Goal: Task Accomplishment & Management: Manage account settings

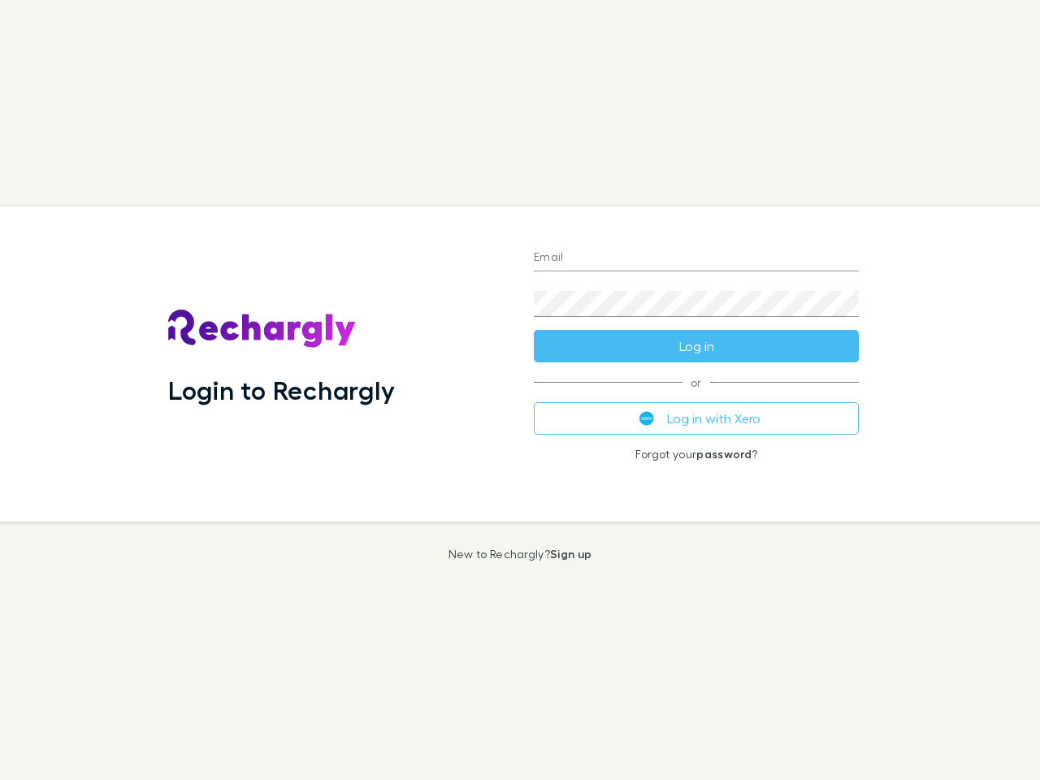
click at [520, 390] on div "Login to Rechargly" at bounding box center [338, 363] width 366 height 315
click at [696, 258] on input "Email" at bounding box center [696, 258] width 325 height 26
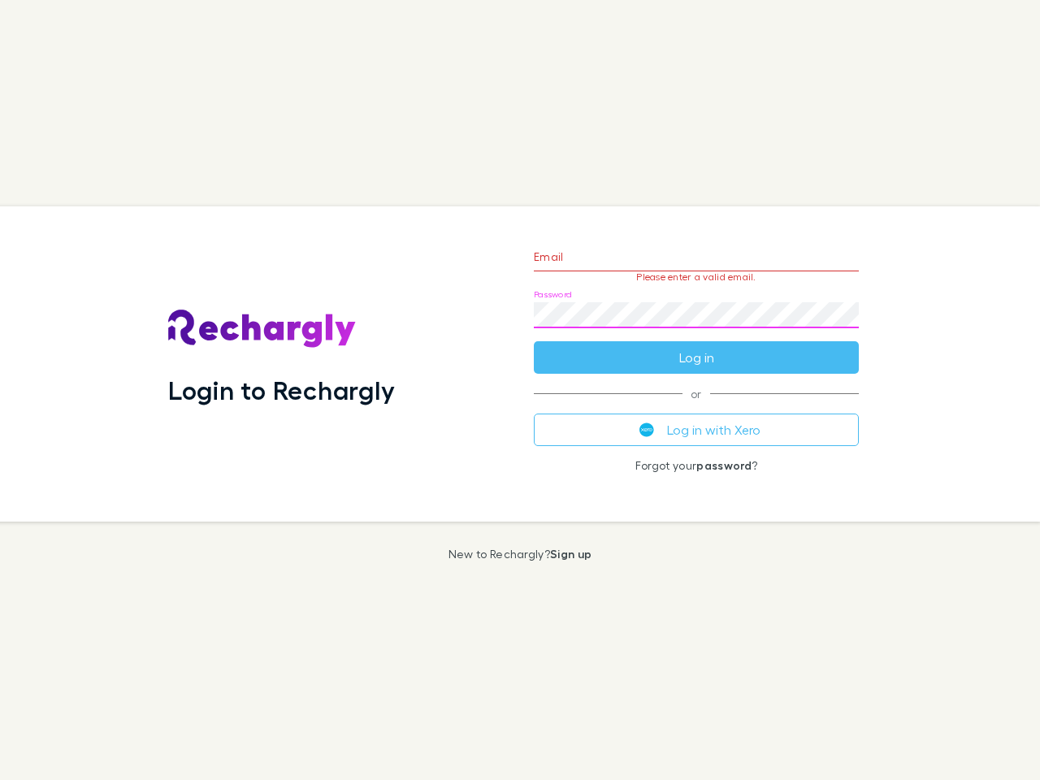
click at [696, 346] on form "Email Please enter a valid email. Password Log in" at bounding box center [696, 302] width 325 height 141
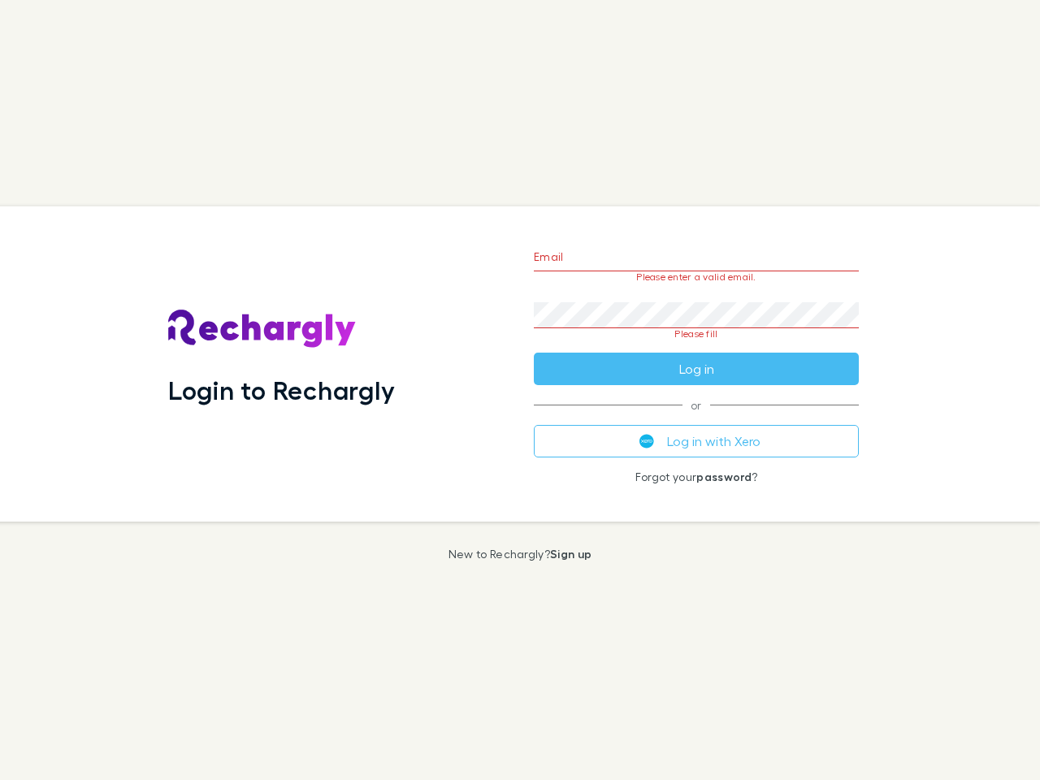
click at [696, 418] on div "Email Please enter a valid email. Password Please fill Log in or Log in with Xe…" at bounding box center [696, 363] width 351 height 315
